Goal: Transaction & Acquisition: Book appointment/travel/reservation

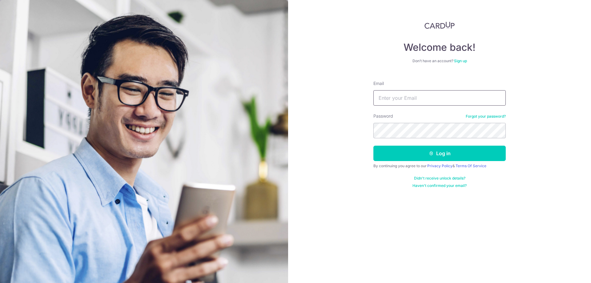
click at [399, 99] on input "Email" at bounding box center [439, 97] width 132 height 15
type input "[EMAIL_ADDRESS][DOMAIN_NAME]"
click at [373, 146] on button "Log in" at bounding box center [439, 153] width 132 height 15
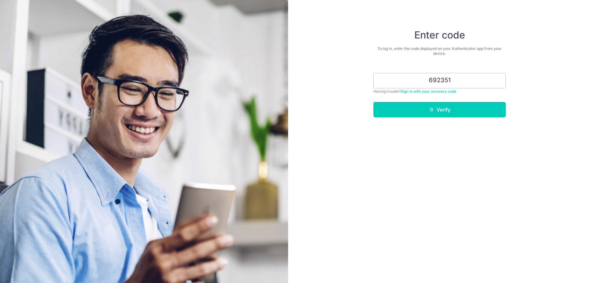
type input "692351"
click at [373, 102] on button "Verify" at bounding box center [439, 109] width 132 height 15
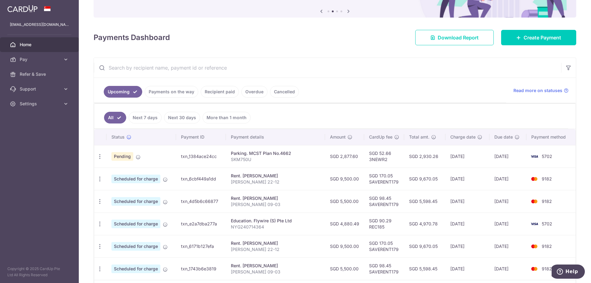
scroll to position [62, 0]
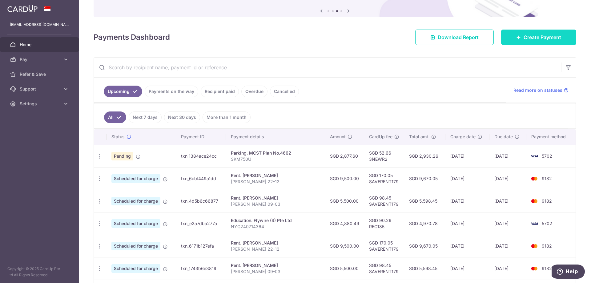
click at [516, 38] on icon at bounding box center [518, 37] width 5 height 5
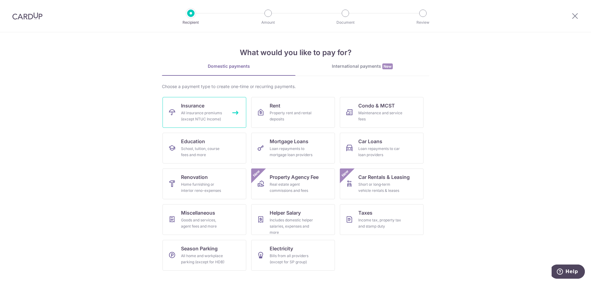
click at [219, 113] on div "All insurance premiums (except NTUC Income)" at bounding box center [203, 116] width 44 height 12
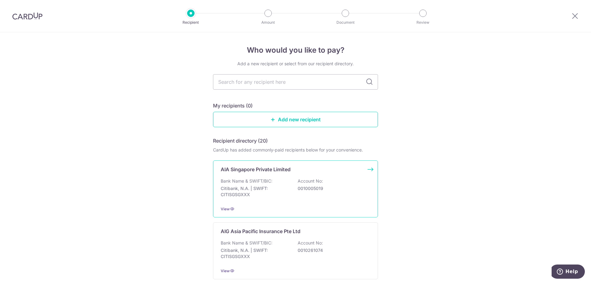
click at [262, 174] on div "AIA Singapore Private Limited Bank Name & SWIFT/BIC: Citibank, N.A. | SWIFT: CI…" at bounding box center [295, 188] width 165 height 57
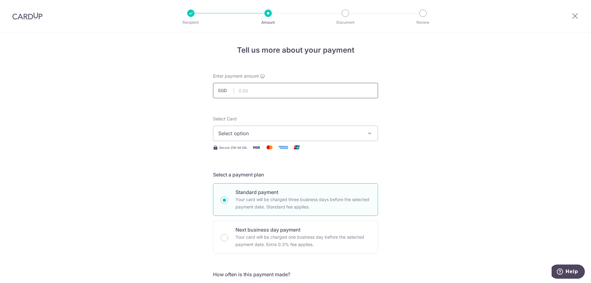
click at [248, 90] on input "text" at bounding box center [295, 90] width 165 height 15
type input "2,692.50"
click at [266, 133] on span "Select option" at bounding box center [289, 133] width 143 height 7
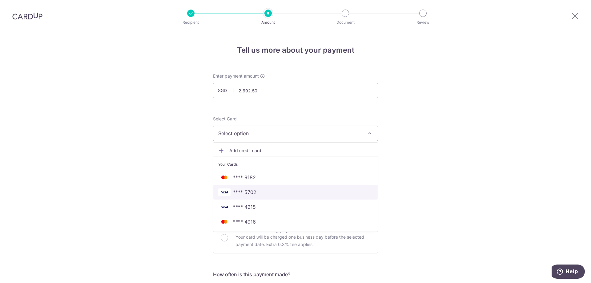
click at [260, 194] on span "**** 5702" at bounding box center [295, 191] width 154 height 7
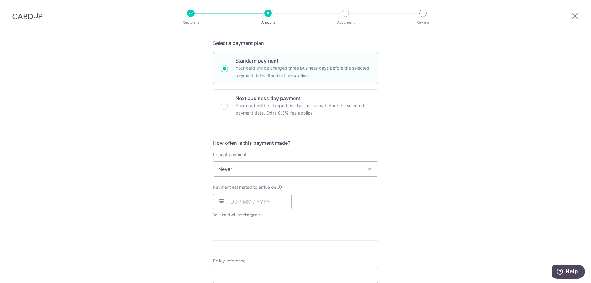
scroll to position [133, 0]
click at [318, 170] on span "Never" at bounding box center [295, 167] width 164 height 15
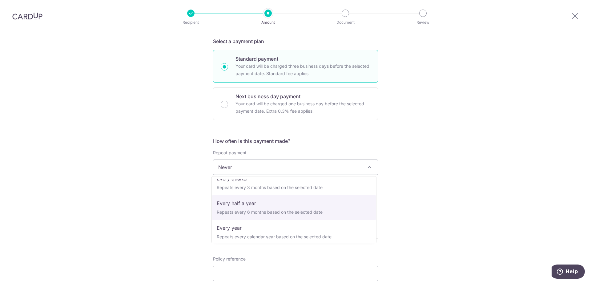
scroll to position [86, 0]
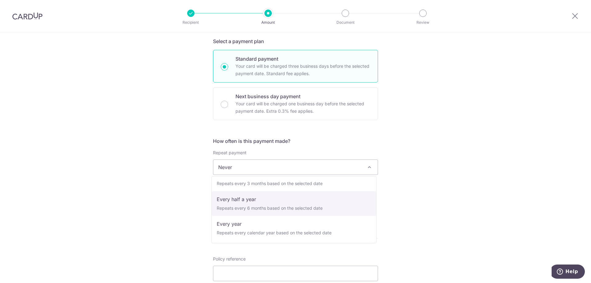
select select "5"
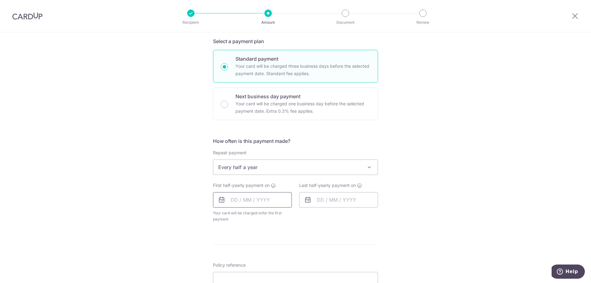
click at [242, 199] on input "text" at bounding box center [252, 199] width 79 height 15
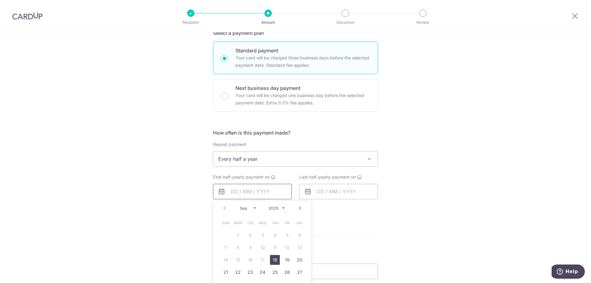
scroll to position [154, 0]
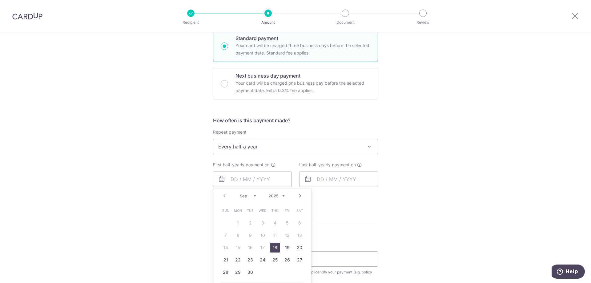
click at [275, 245] on link "18" at bounding box center [275, 247] width 10 height 10
type input "[DATE]"
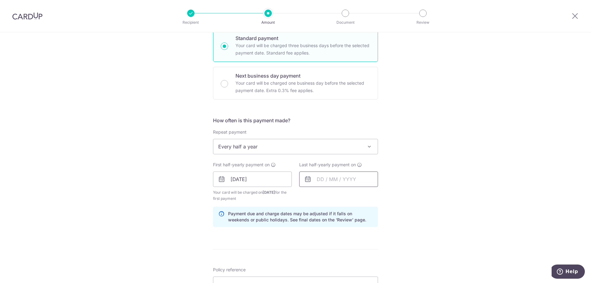
click at [325, 177] on input "text" at bounding box center [338, 178] width 79 height 15
click at [367, 196] on select "2025 2026 2027 2028 2029 2030 2031 2032 2033 2034 2035" at bounding box center [362, 195] width 16 height 5
click at [334, 222] on link "1" at bounding box center [336, 223] width 10 height 10
type input "01/09/2026"
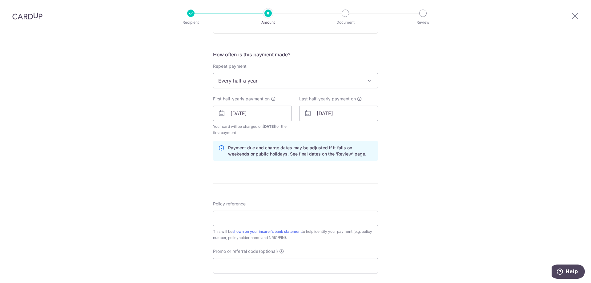
scroll to position [226, 0]
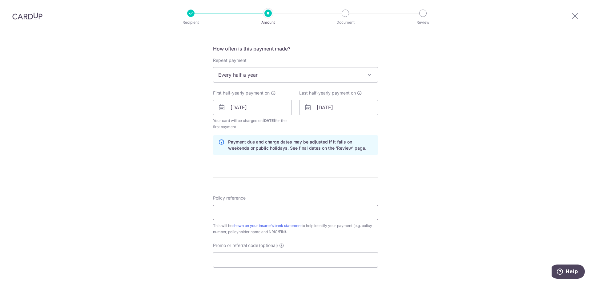
click at [270, 213] on input "Policy reference" at bounding box center [295, 212] width 165 height 15
type input "L547692560"
click at [259, 262] on input "Promo or referral code (optional)" at bounding box center [295, 259] width 165 height 15
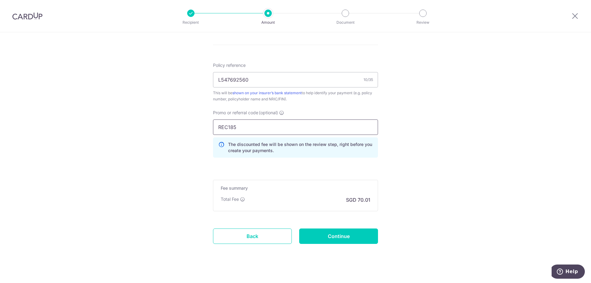
scroll to position [359, 0]
type input "REC185"
click at [360, 235] on input "Continue" at bounding box center [338, 234] width 79 height 15
type input "Create Schedule"
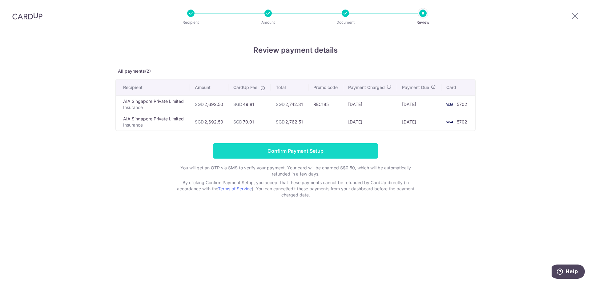
click at [318, 149] on input "Confirm Payment Setup" at bounding box center [295, 150] width 165 height 15
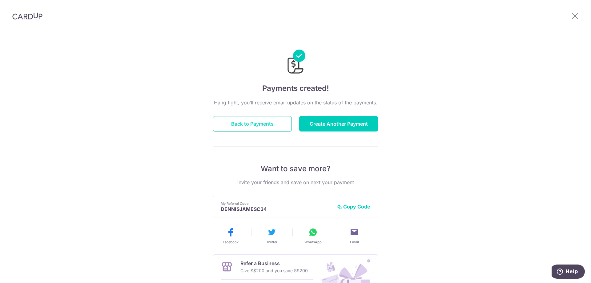
click at [257, 123] on button "Back to Payments" at bounding box center [252, 123] width 79 height 15
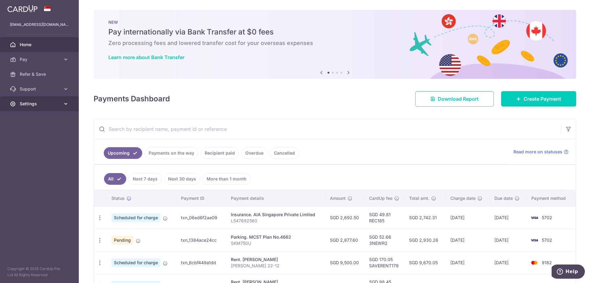
click at [34, 104] on span "Settings" at bounding box center [40, 104] width 41 height 6
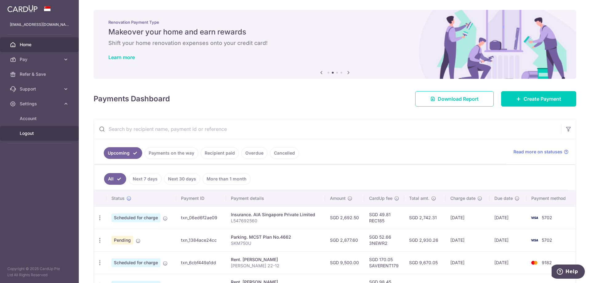
click at [30, 130] on span "Logout" at bounding box center [40, 133] width 41 height 6
